Goal: Complete application form

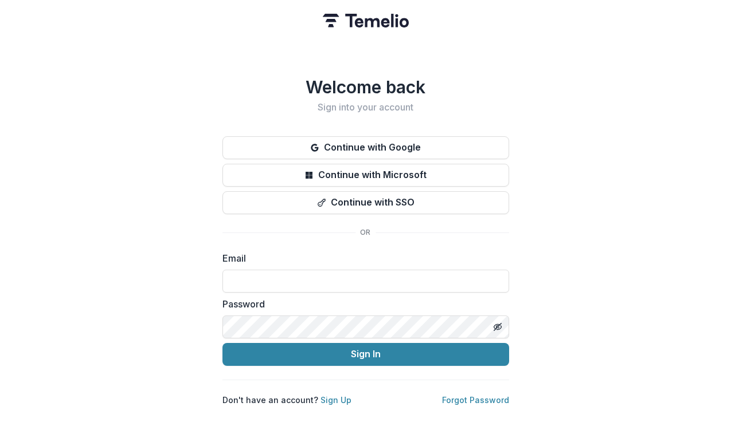
click at [307, 275] on input at bounding box center [365, 281] width 287 height 23
type input "**********"
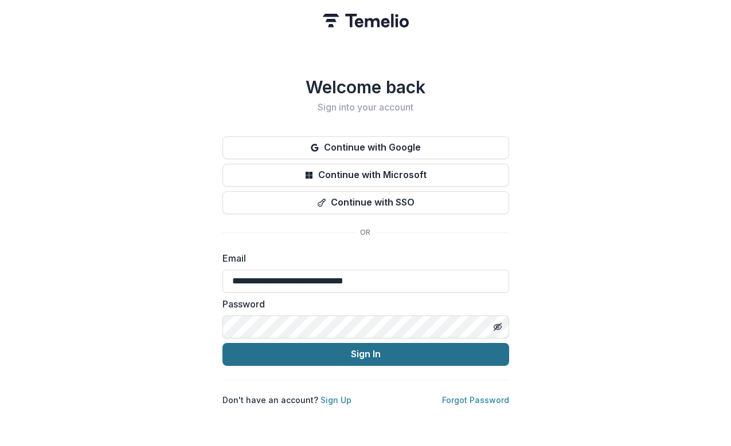
click at [343, 351] on button "Sign In" at bounding box center [365, 354] width 287 height 23
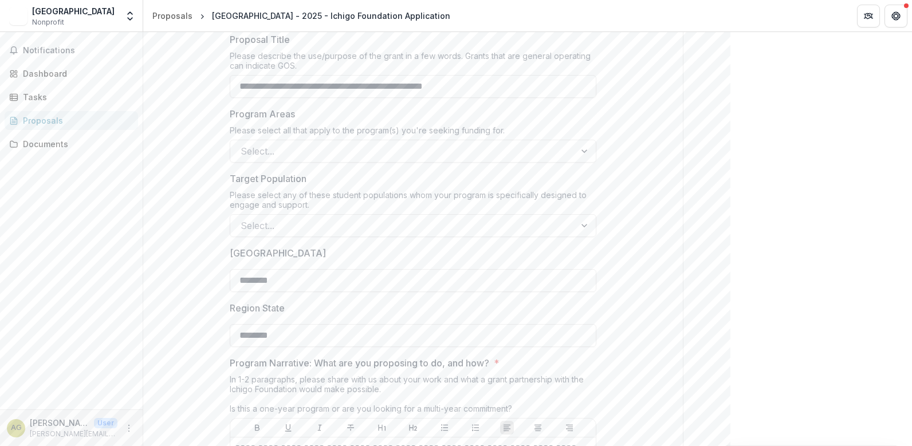
scroll to position [385, 0]
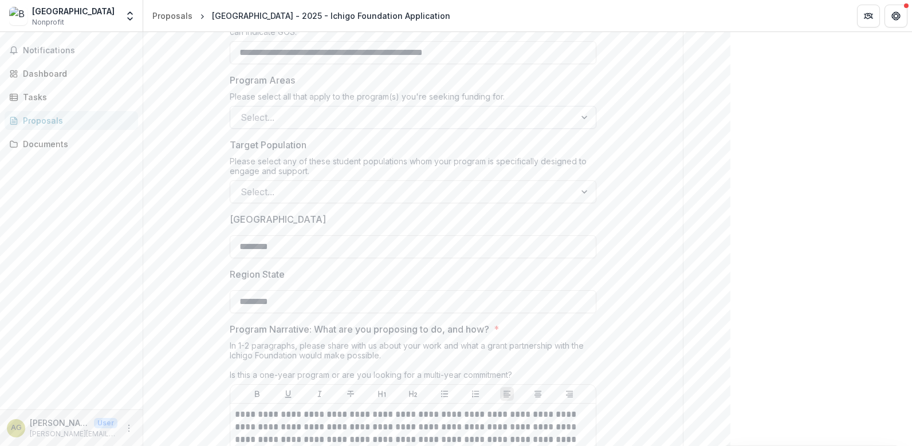
click at [493, 115] on div at bounding box center [403, 117] width 324 height 16
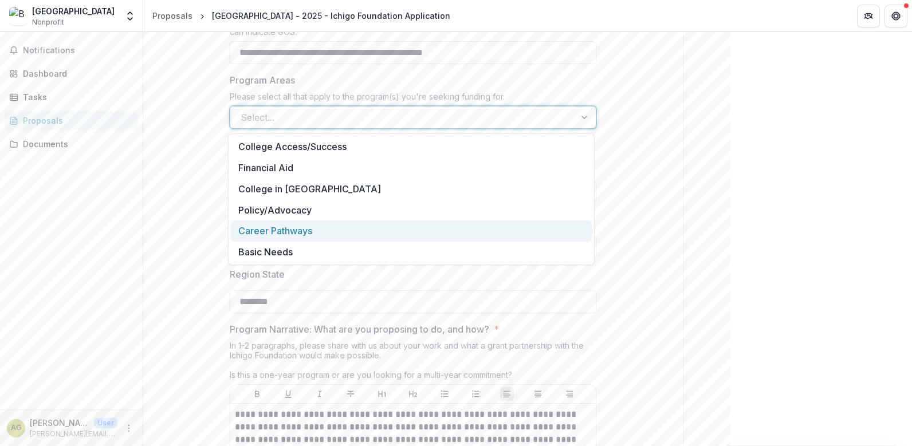
click at [372, 233] on div "Career Pathways" at bounding box center [411, 231] width 361 height 21
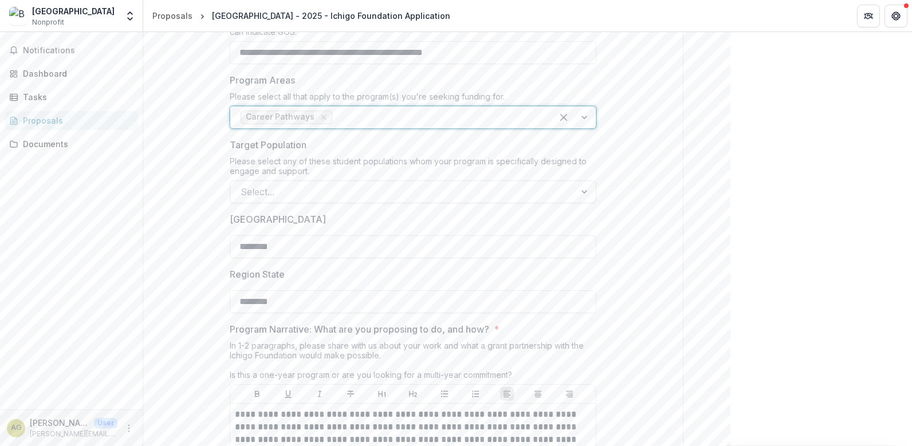
click at [489, 193] on div at bounding box center [403, 192] width 324 height 16
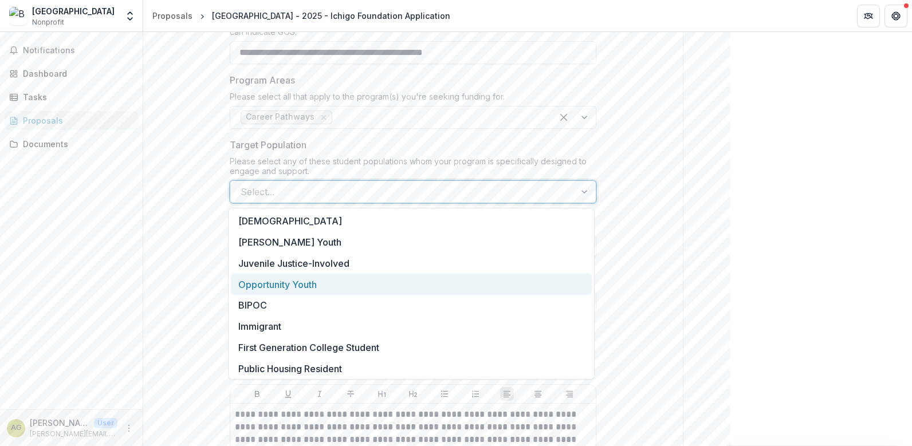
click at [430, 289] on div "Opportunity Youth" at bounding box center [411, 284] width 361 height 21
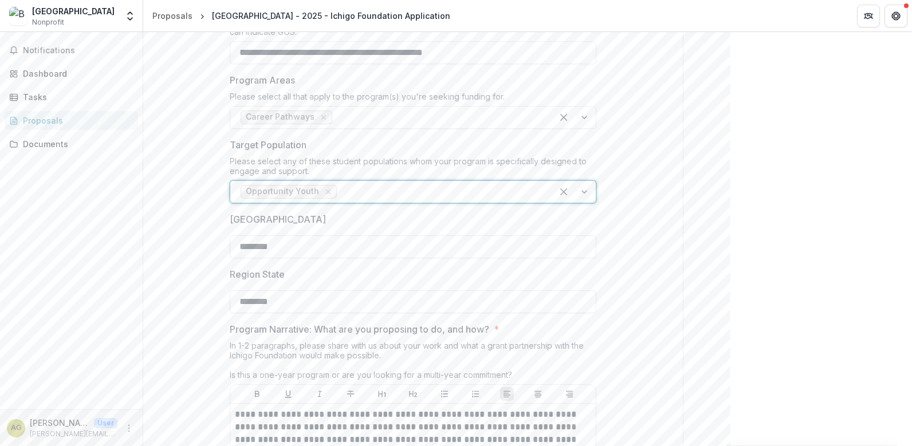
click at [461, 195] on div at bounding box center [440, 192] width 203 height 16
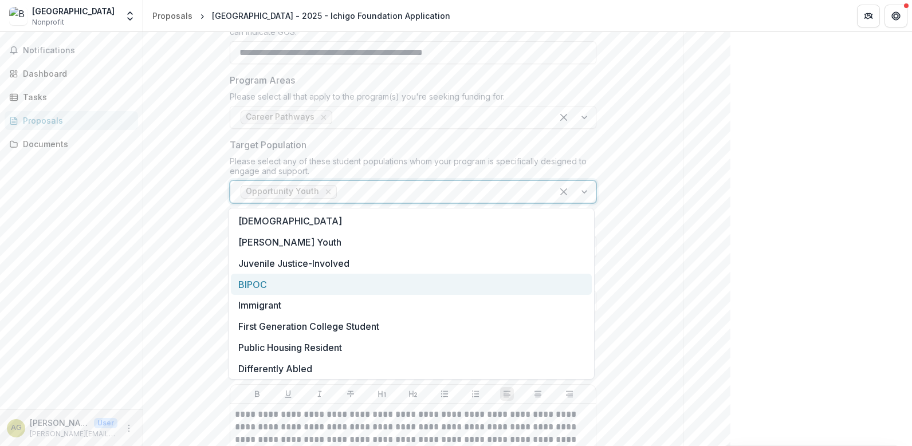
click at [407, 289] on div "BIPOC" at bounding box center [411, 284] width 361 height 21
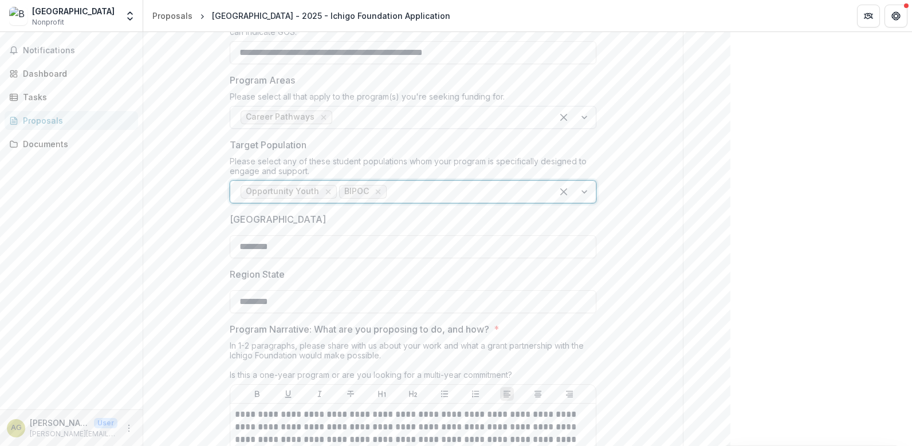
click at [500, 117] on div at bounding box center [438, 117] width 207 height 16
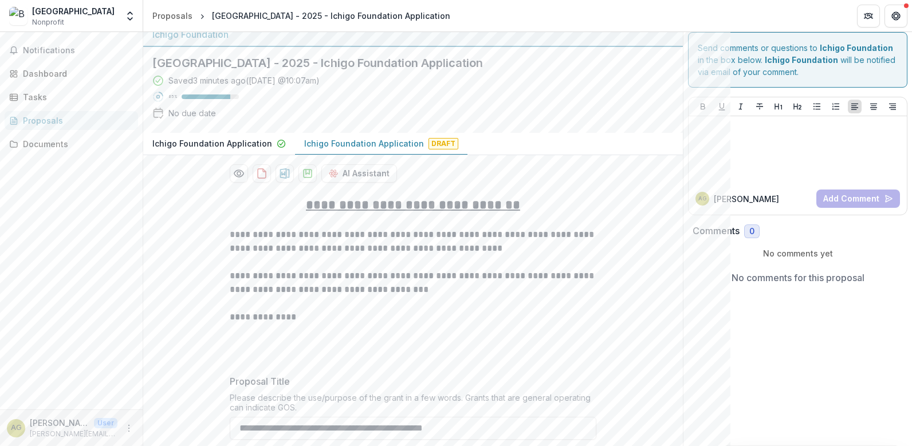
scroll to position [0, 0]
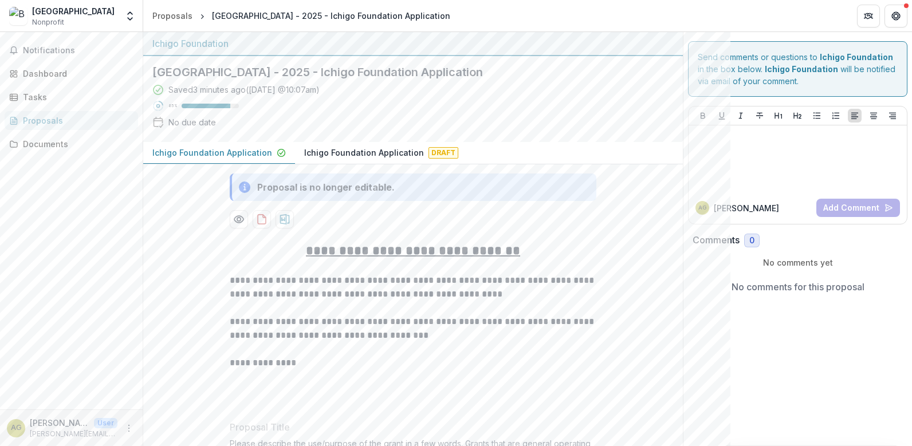
click at [207, 154] on p "Ichigo Foundation Application" at bounding box center [212, 153] width 120 height 12
click at [374, 157] on p "Ichigo Foundation Application" at bounding box center [364, 153] width 120 height 12
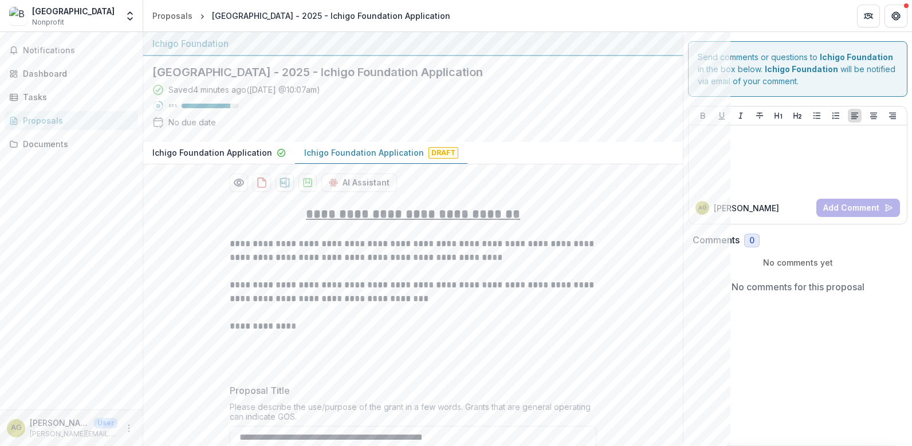
click at [332, 159] on button "Ichigo Foundation Application Draft" at bounding box center [381, 153] width 173 height 22
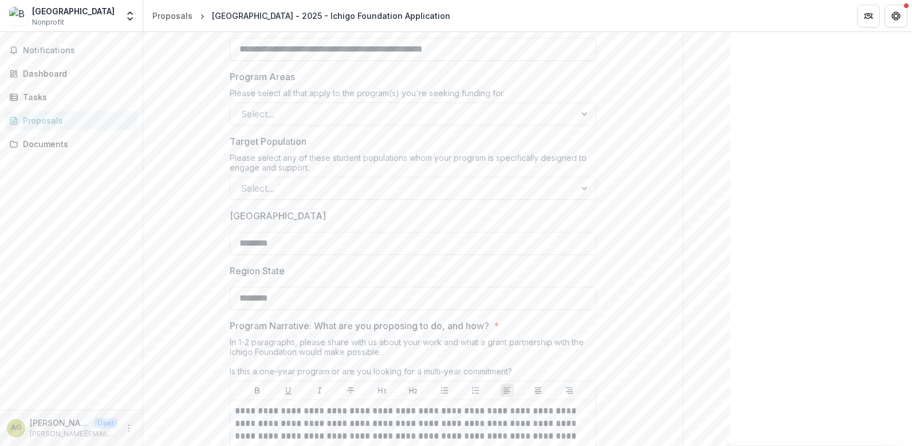
scroll to position [352, 0]
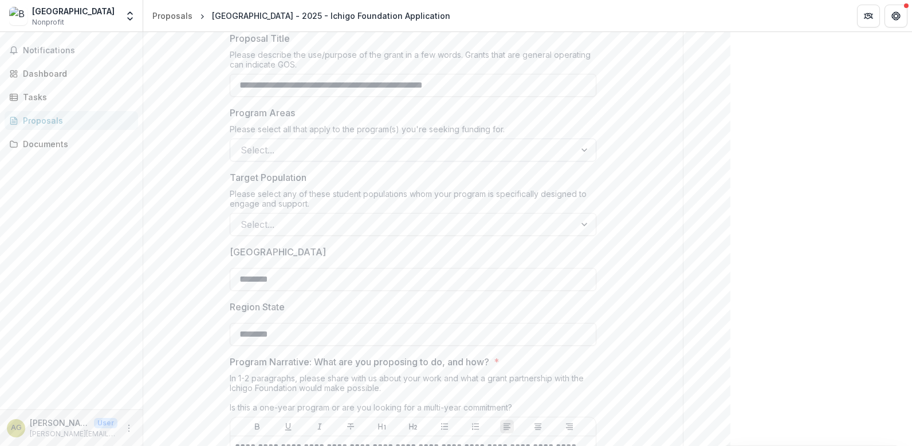
click at [436, 154] on div at bounding box center [403, 150] width 324 height 16
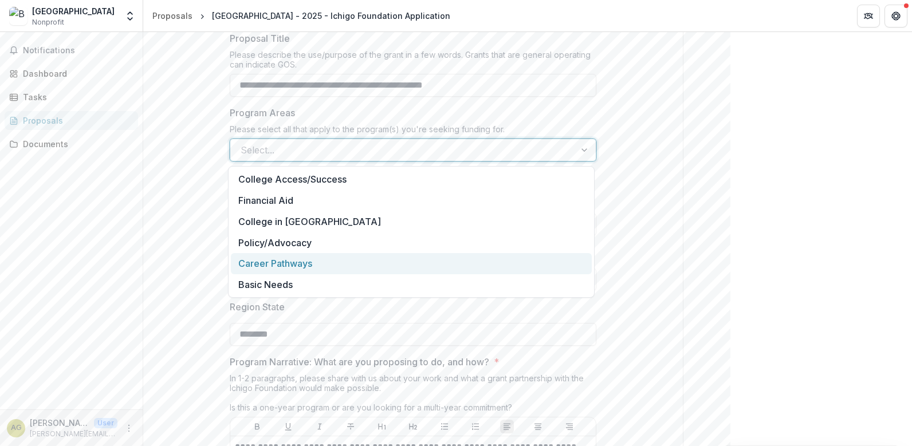
click at [372, 258] on div "Career Pathways" at bounding box center [411, 263] width 361 height 21
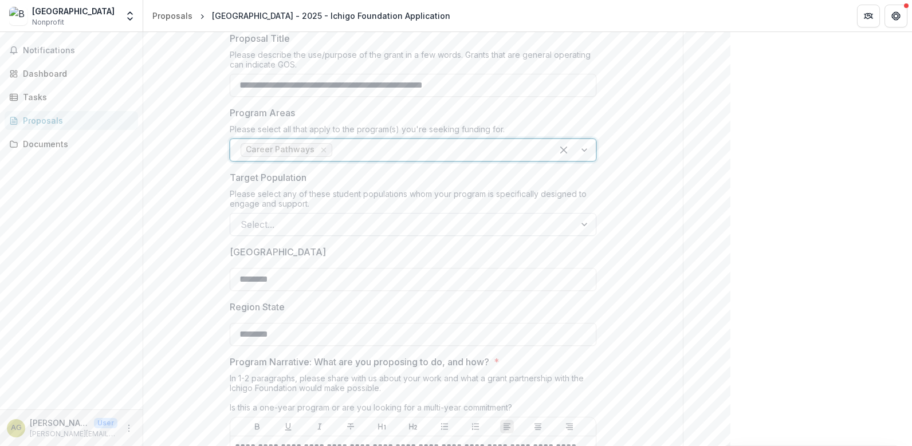
click at [390, 222] on div at bounding box center [403, 225] width 324 height 16
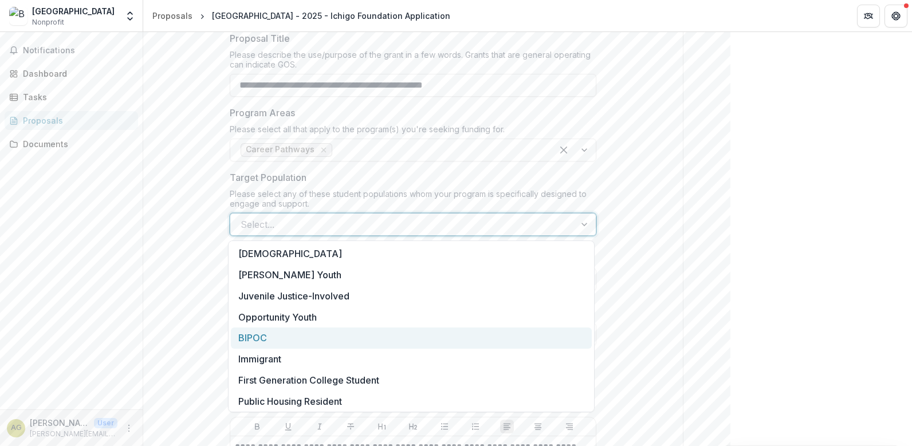
click at [358, 334] on div "BIPOC" at bounding box center [411, 338] width 361 height 21
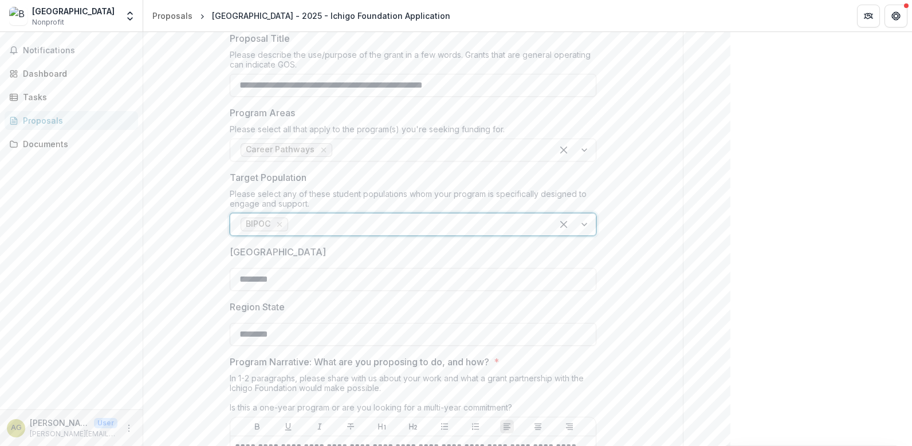
click at [393, 231] on div at bounding box center [417, 225] width 252 height 16
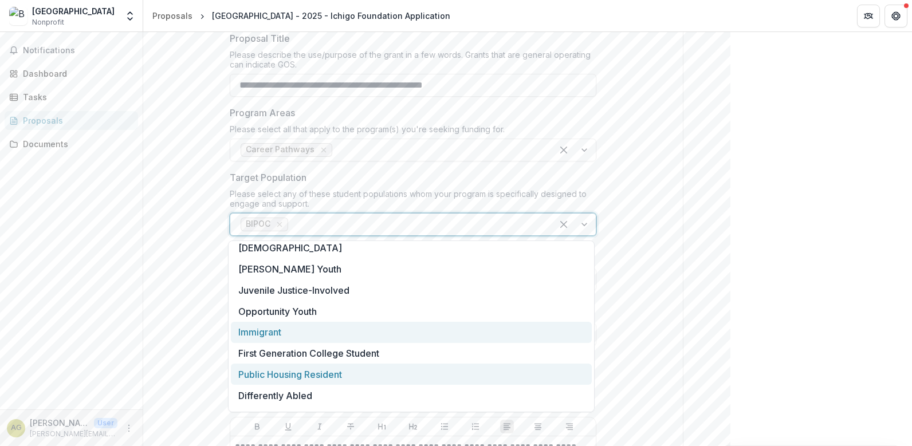
scroll to position [0, 0]
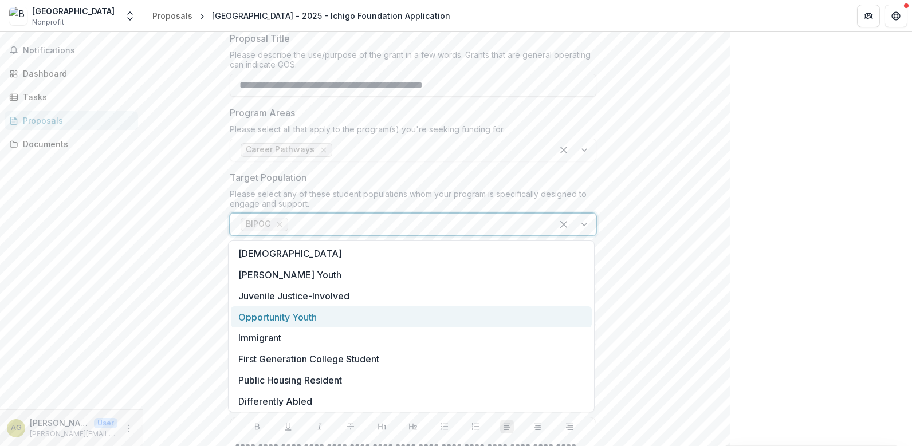
click at [342, 319] on div "Opportunity Youth" at bounding box center [411, 317] width 361 height 21
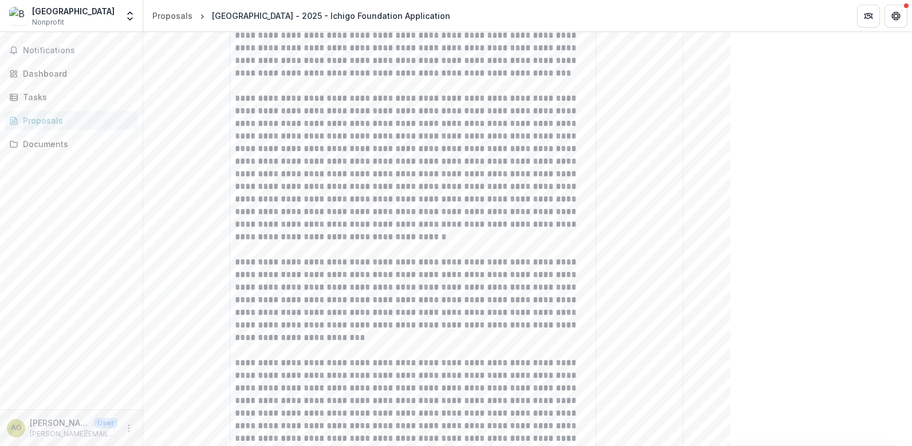
scroll to position [2637, 0]
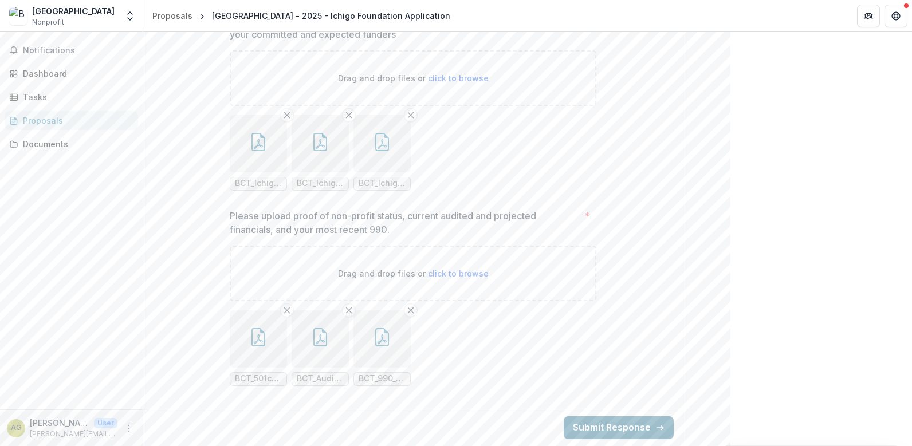
click at [588, 422] on button "Submit Response" at bounding box center [619, 428] width 110 height 23
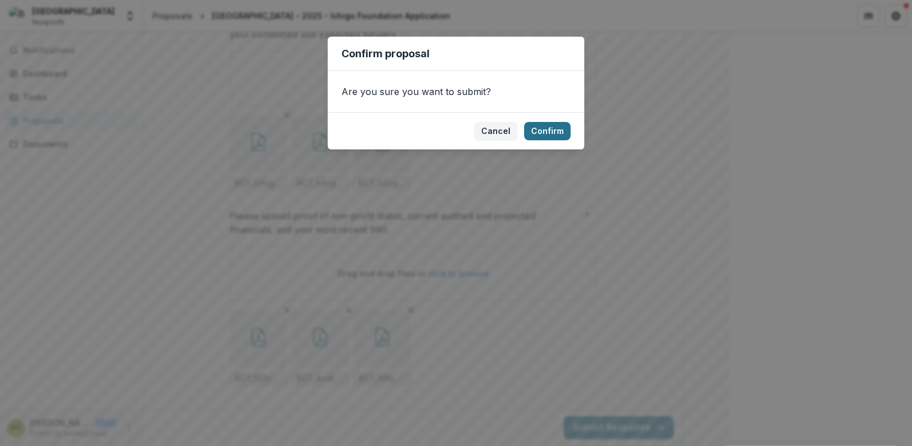
click at [555, 136] on button "Confirm" at bounding box center [547, 131] width 46 height 18
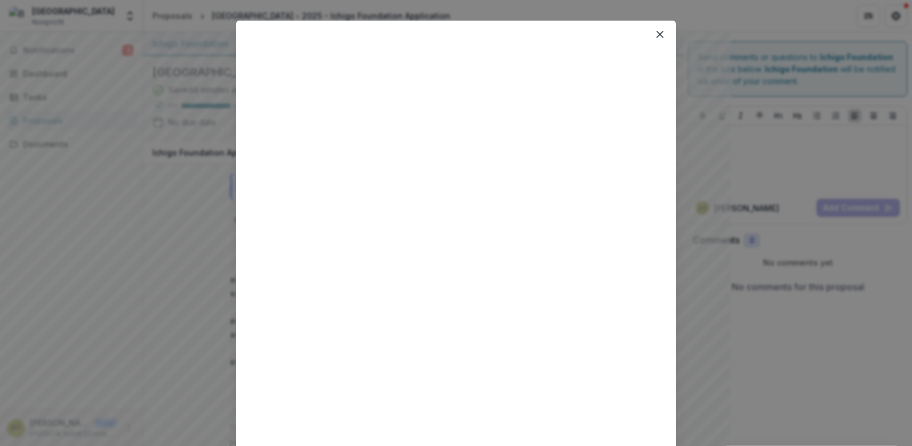
scroll to position [10, 0]
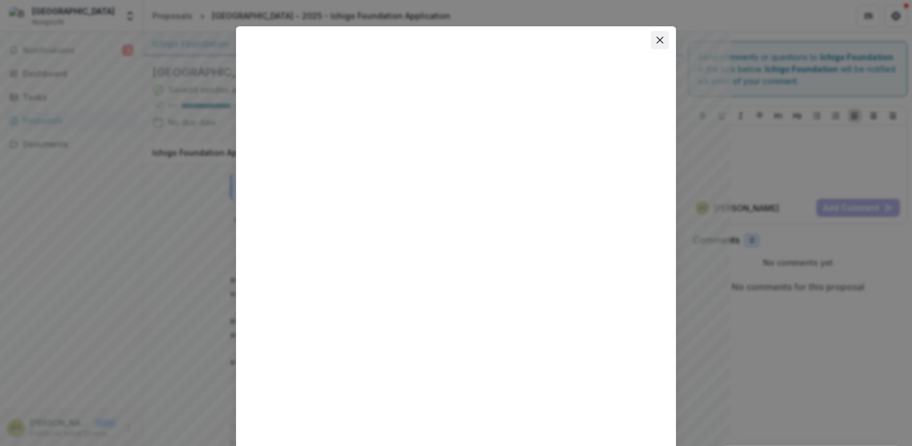
click at [657, 41] on icon "Close" at bounding box center [660, 40] width 7 height 7
